Goal: Communication & Community: Answer question/provide support

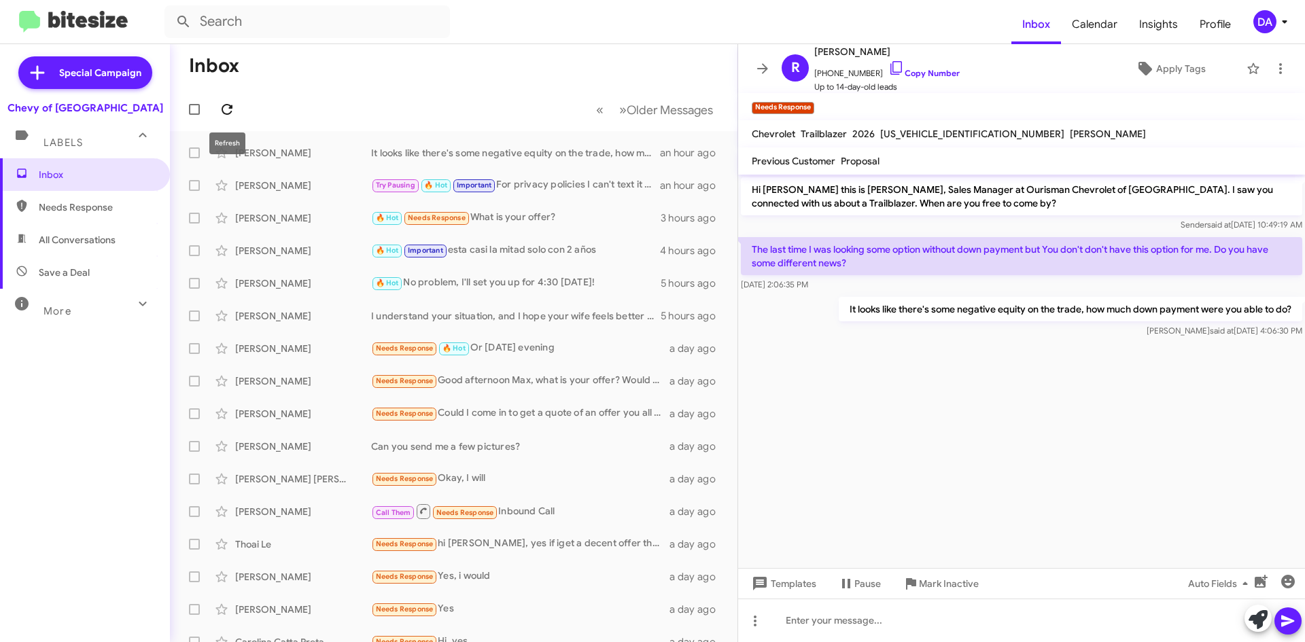
click at [216, 107] on span at bounding box center [226, 109] width 27 height 16
click at [338, 185] on div "[PERSON_NAME]" at bounding box center [303, 186] width 136 height 14
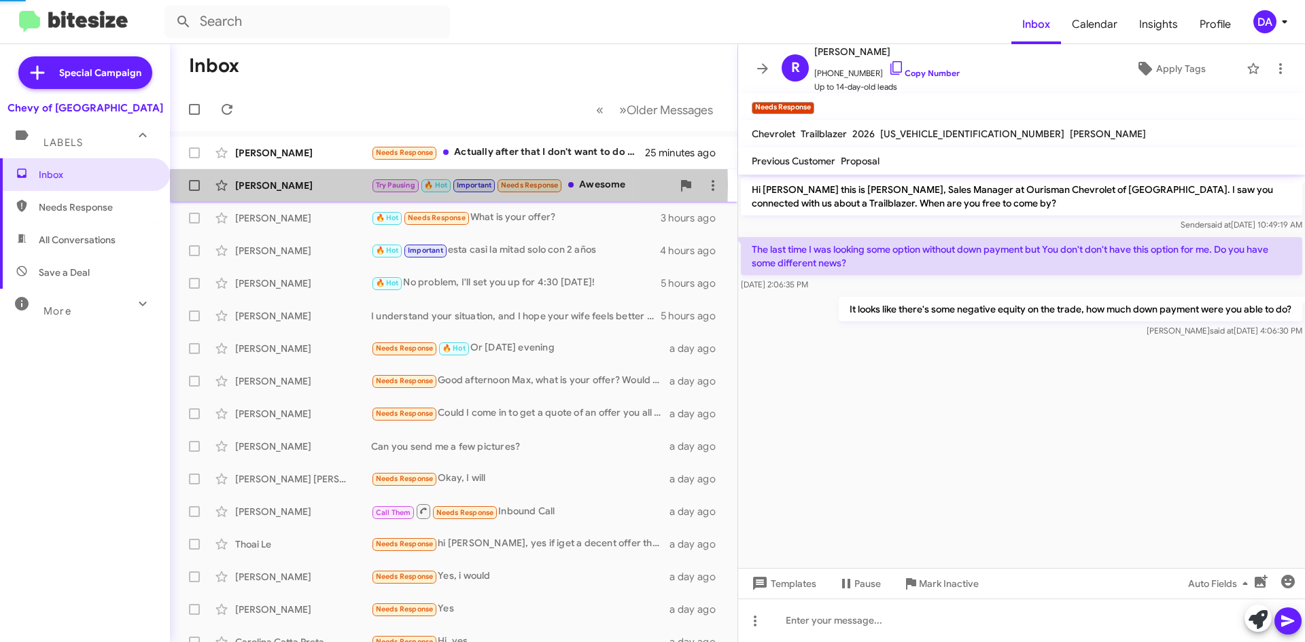
scroll to position [540, 0]
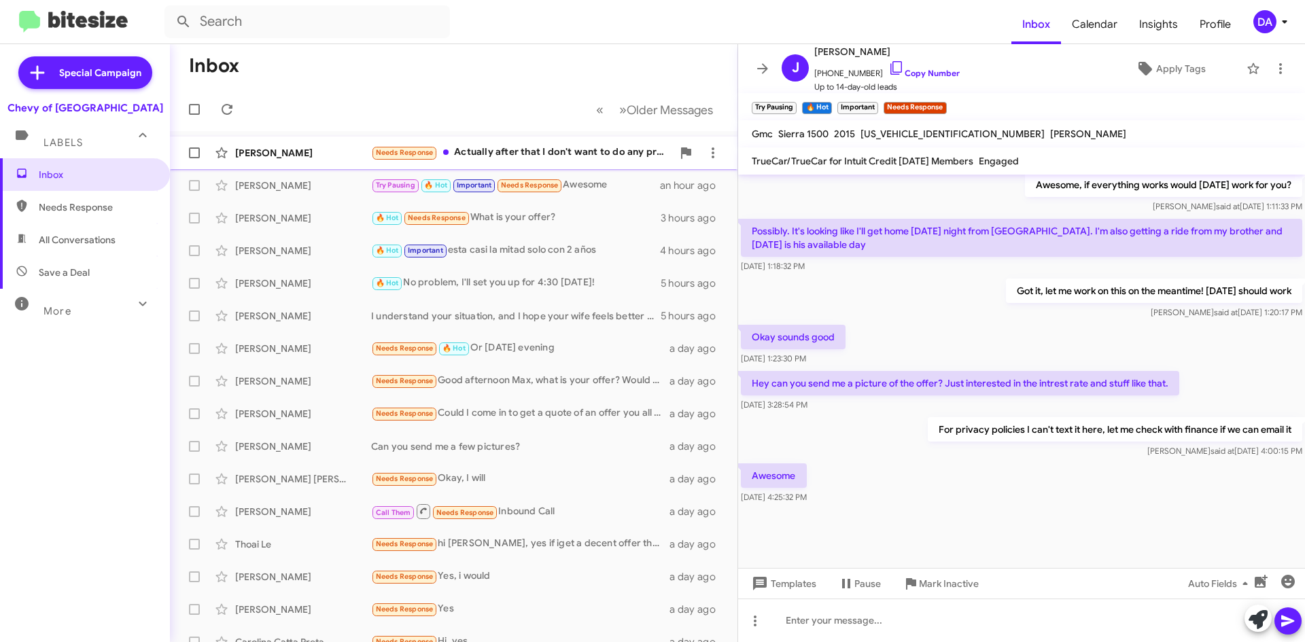
click at [315, 150] on div "[PERSON_NAME]" at bounding box center [303, 153] width 136 height 14
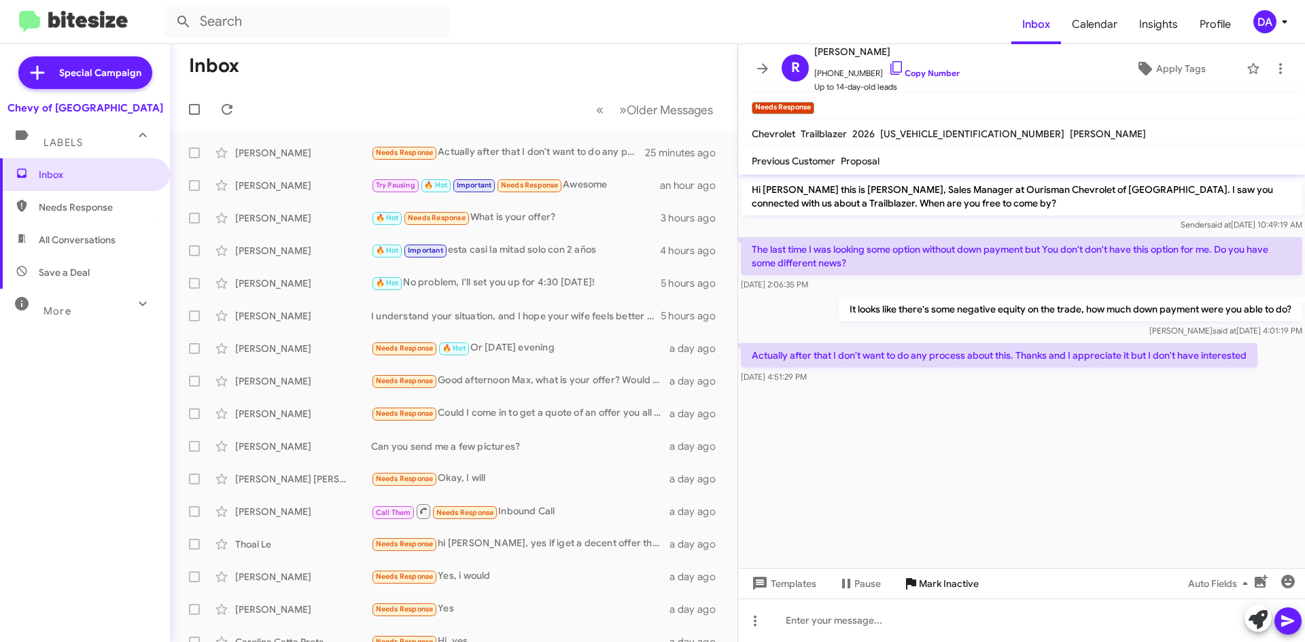
click at [953, 581] on span "Mark Inactive" at bounding box center [949, 584] width 60 height 24
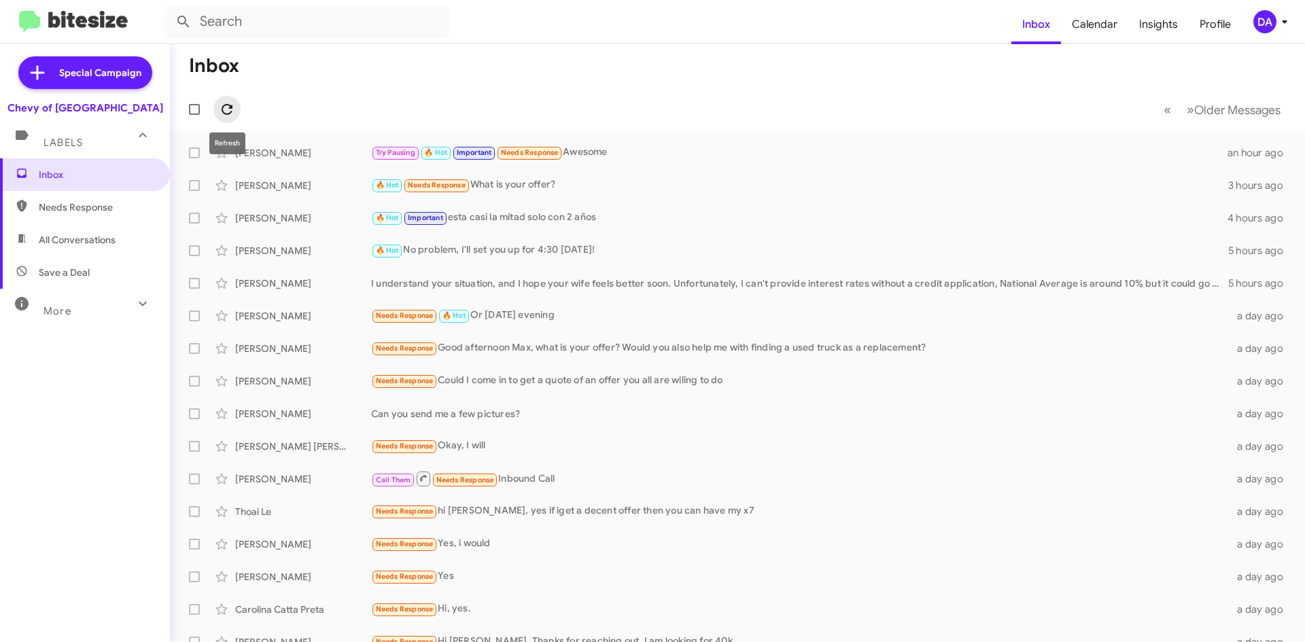
click at [230, 114] on icon at bounding box center [227, 109] width 11 height 11
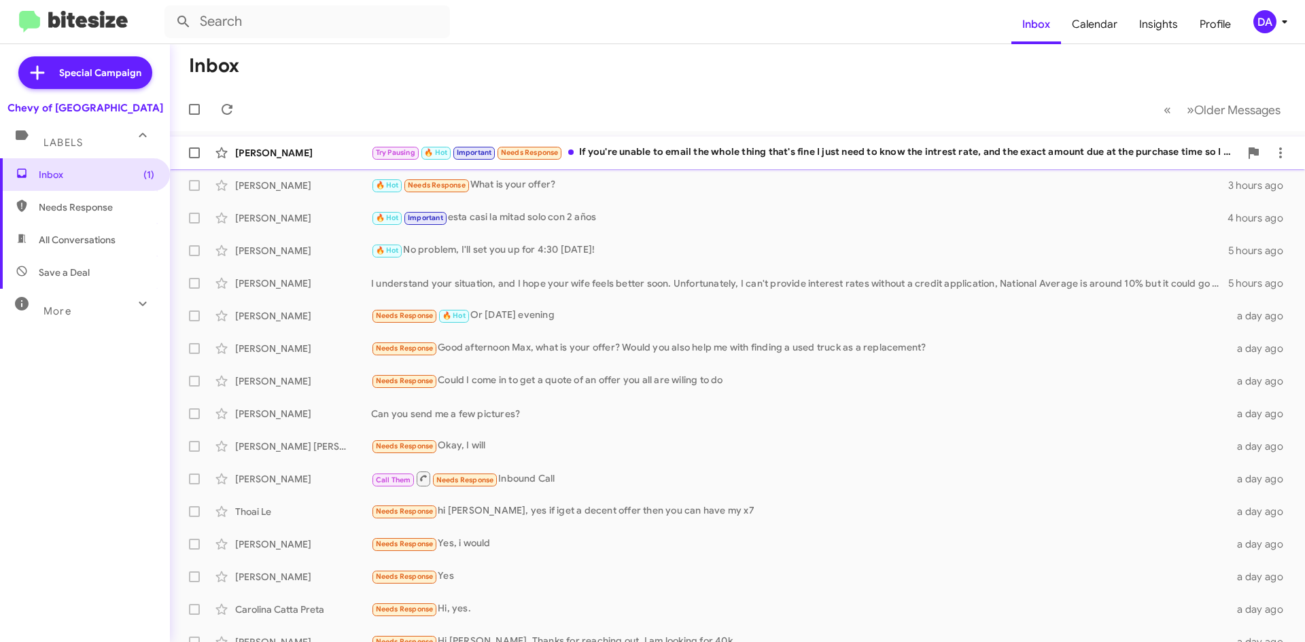
click at [931, 156] on div "Try Pausing 🔥 Hot Important Needs Response If you're unable to email the whole …" at bounding box center [805, 153] width 869 height 16
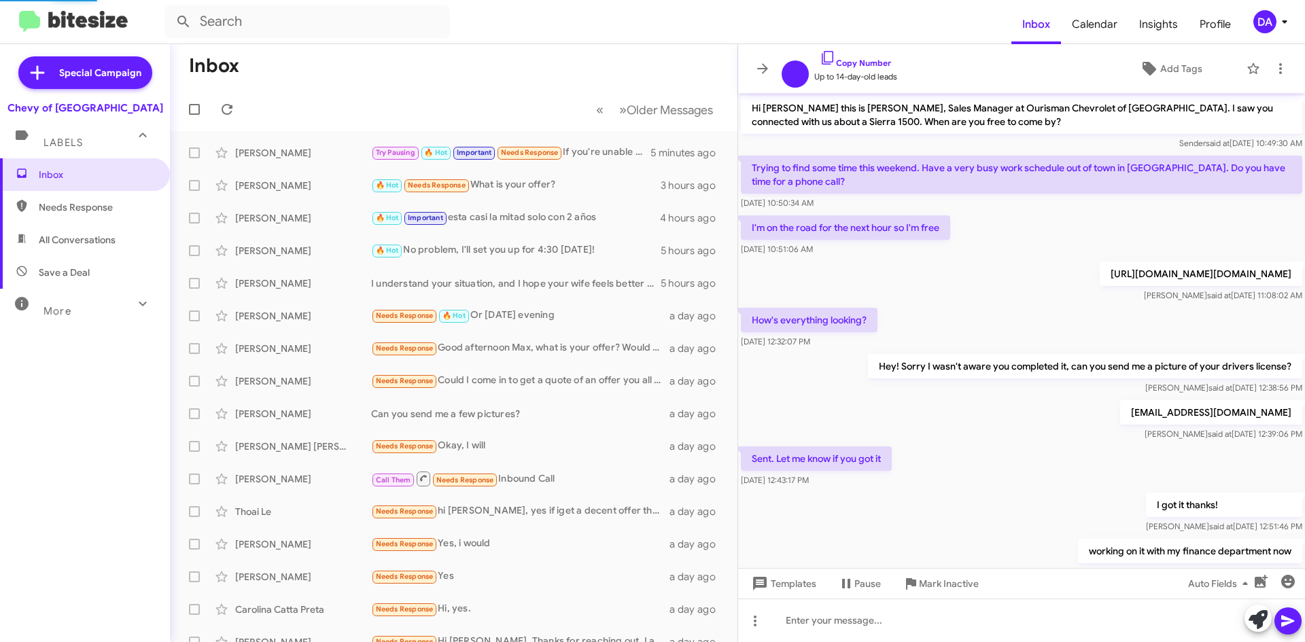
scroll to position [536, 0]
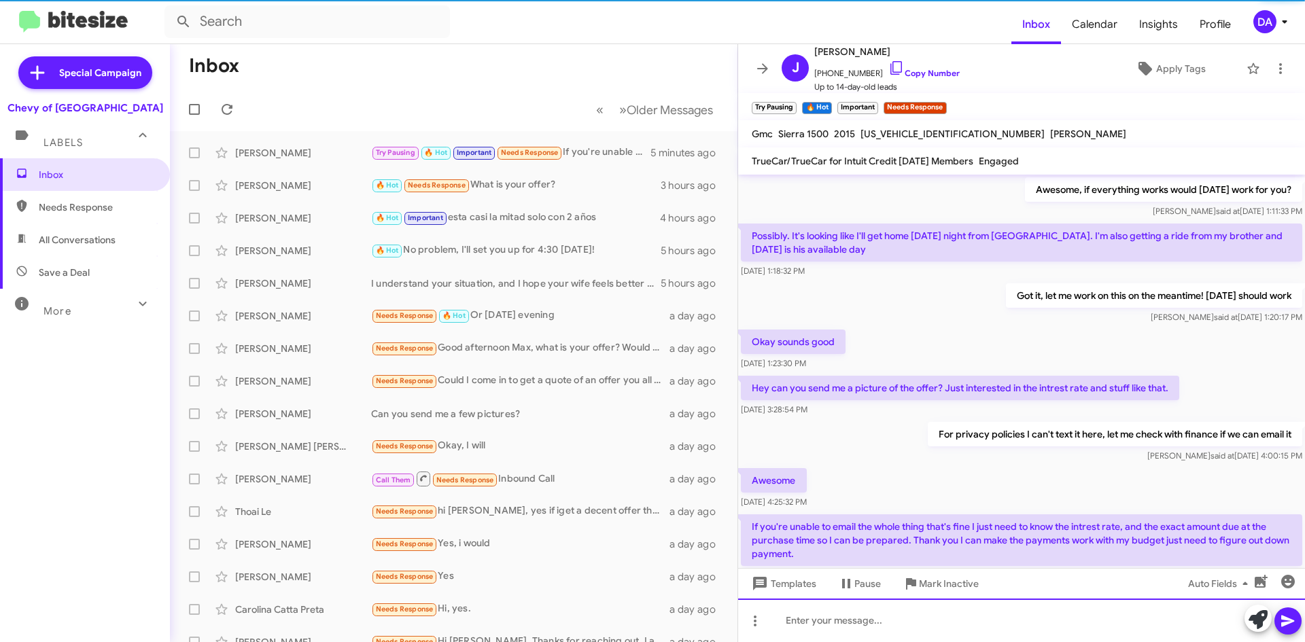
click at [857, 627] on div at bounding box center [1021, 621] width 567 height 44
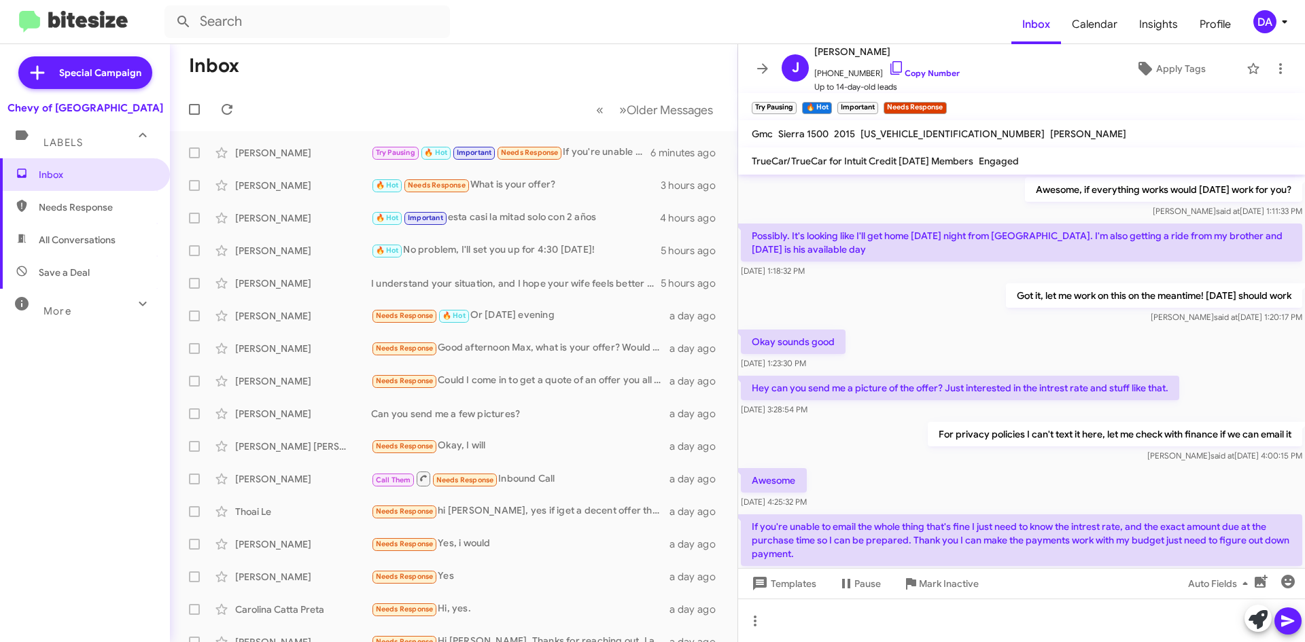
drag, startPoint x: 935, startPoint y: 74, endPoint x: 545, endPoint y: 90, distance: 390.6
click at [935, 74] on link "Copy Number" at bounding box center [924, 73] width 71 height 10
